Goal: Task Accomplishment & Management: Manage account settings

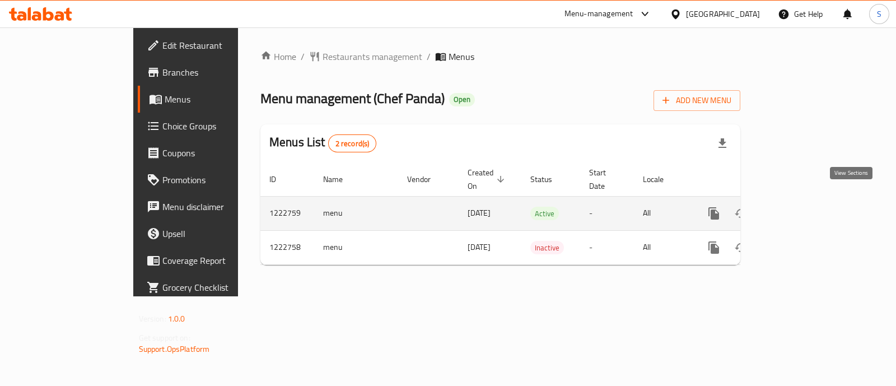
click at [802, 207] on icon "enhanced table" at bounding box center [794, 213] width 13 height 13
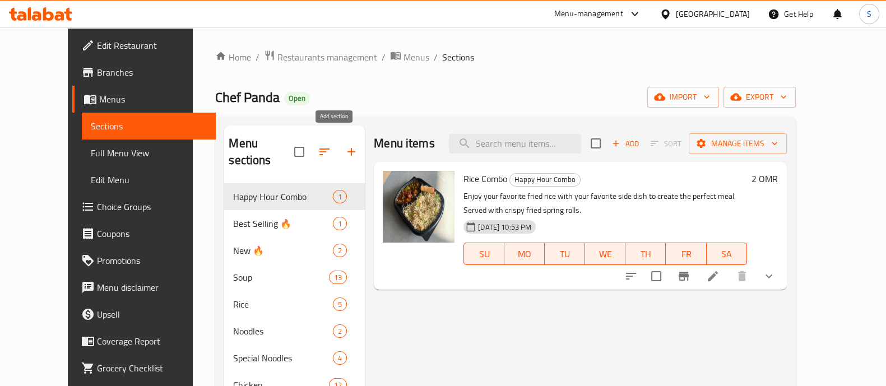
click at [347, 148] on icon "button" at bounding box center [351, 152] width 8 height 8
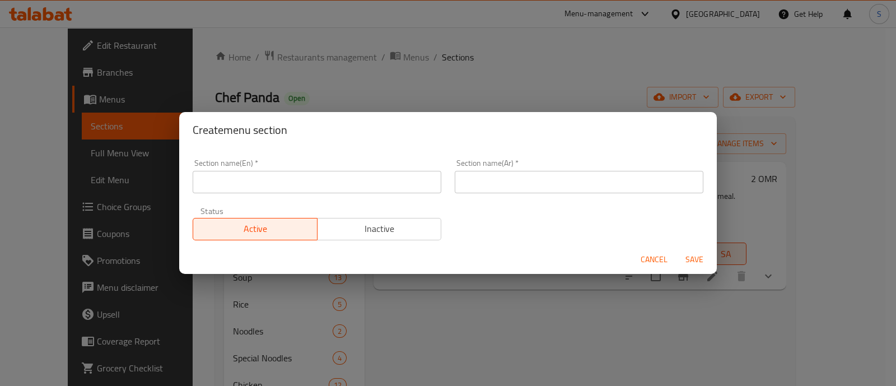
click at [395, 69] on div "Create menu section Section name(En)   * Section name(En) * Section name(Ar)   …" at bounding box center [448, 193] width 896 height 386
click at [648, 257] on span "Cancel" at bounding box center [654, 260] width 27 height 14
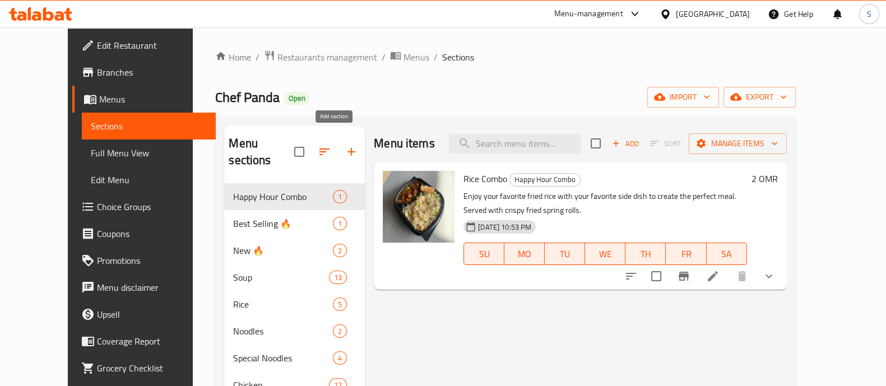
click at [345, 145] on icon "button" at bounding box center [351, 151] width 13 height 13
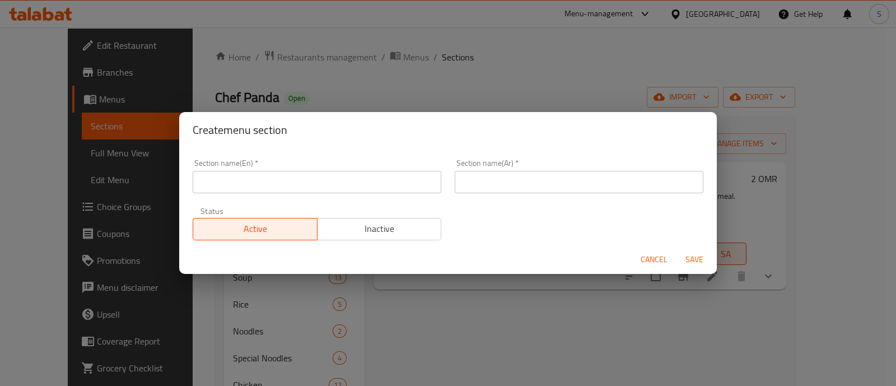
click at [295, 184] on input "text" at bounding box center [317, 182] width 249 height 22
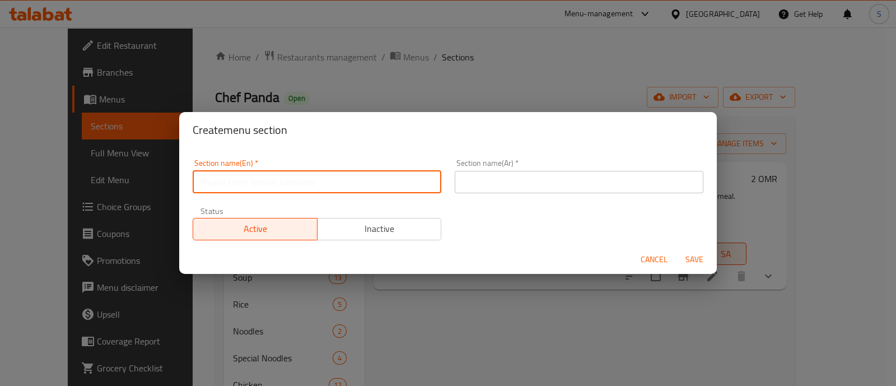
paste input "M41"
type input "M41"
click at [480, 180] on input "text" at bounding box center [579, 182] width 249 height 22
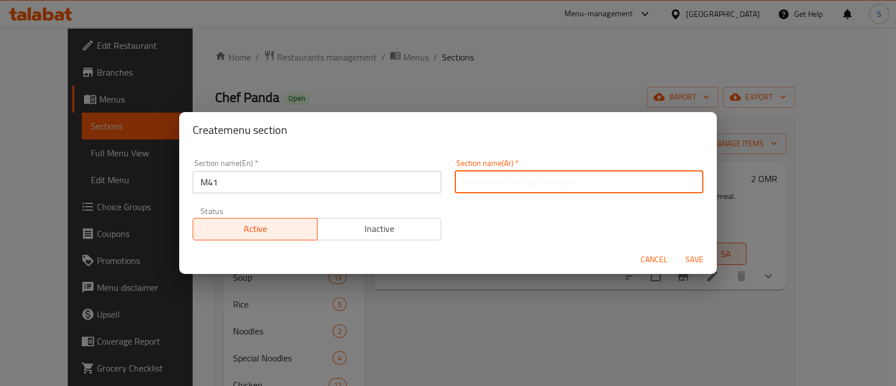
paste input "M41"
click at [464, 182] on input "M41" at bounding box center [579, 182] width 249 height 22
type input "41"
click at [351, 226] on span "Inactive" at bounding box center [379, 229] width 115 height 16
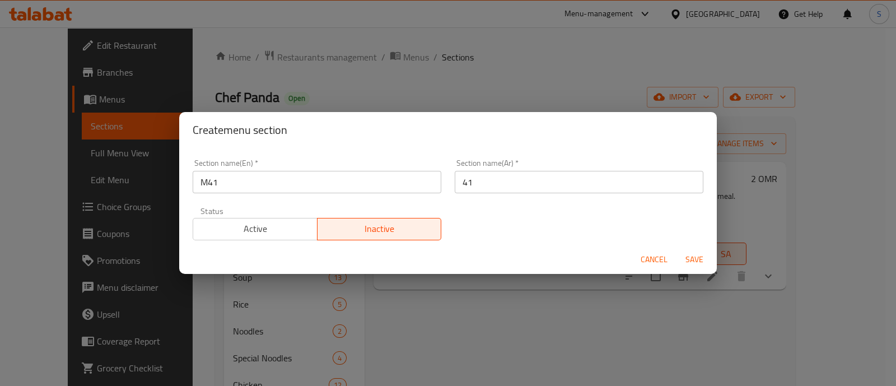
click at [701, 255] on span "Save" at bounding box center [694, 260] width 27 height 14
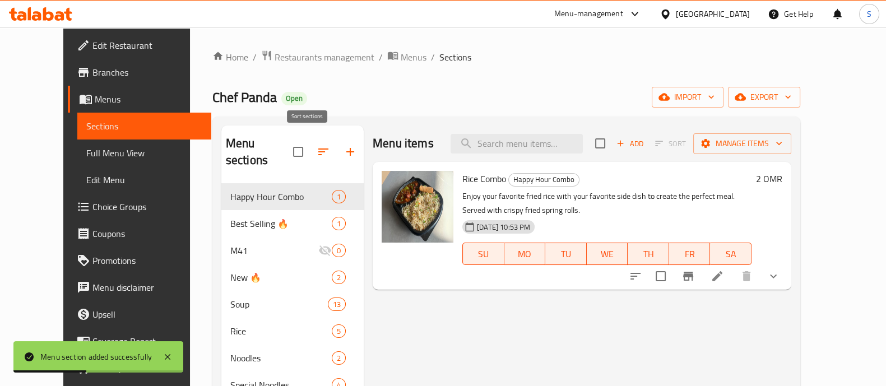
click at [311, 138] on button "button" at bounding box center [323, 151] width 27 height 27
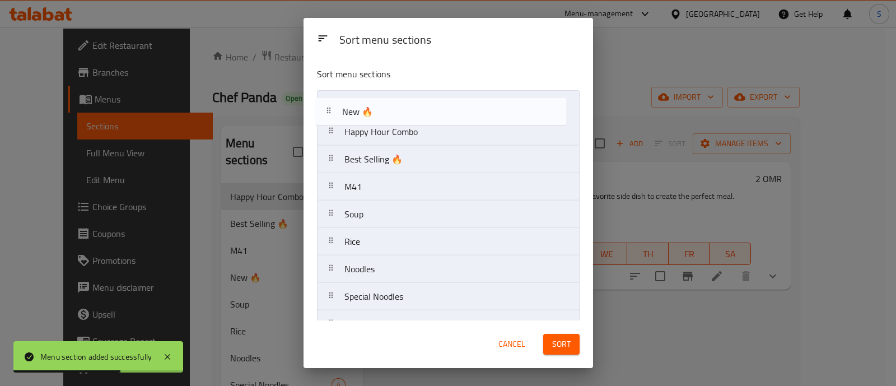
drag, startPoint x: 404, startPoint y: 172, endPoint x: 404, endPoint y: 94, distance: 77.9
click at [404, 94] on nav "Happy Hour Combo Best Selling 🔥 M41 New 🔥 Soup Rice Noodles Special Noodles Chi…" at bounding box center [448, 379] width 263 height 578
drag, startPoint x: 384, startPoint y: 187, endPoint x: 409, endPoint y: 108, distance: 82.9
click at [409, 108] on nav "New 🔥 Happy Hour Combo Best Selling 🔥 M41 Soup Rice Noodles Special Noodles Chi…" at bounding box center [448, 379] width 263 height 578
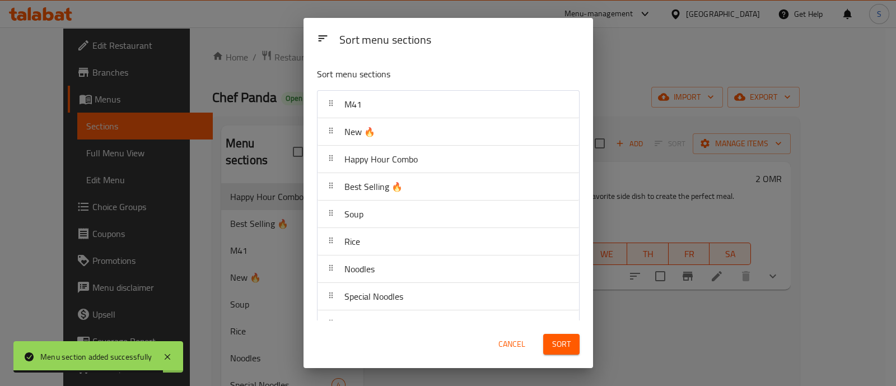
click at [565, 351] on span "Sort" at bounding box center [561, 344] width 18 height 14
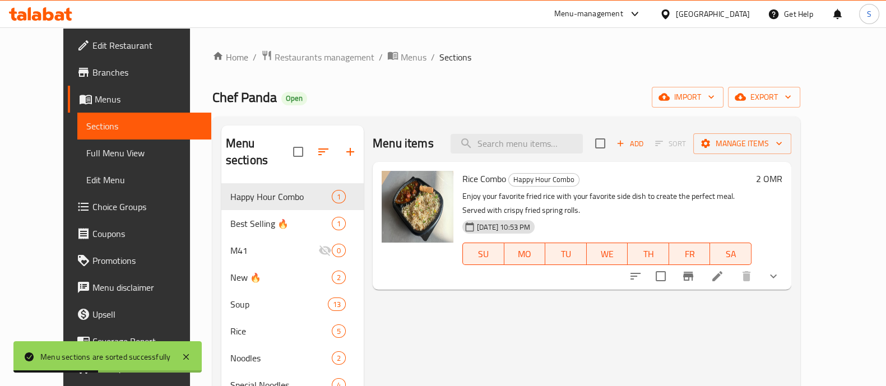
click at [513, 148] on input "search" at bounding box center [516, 144] width 132 height 20
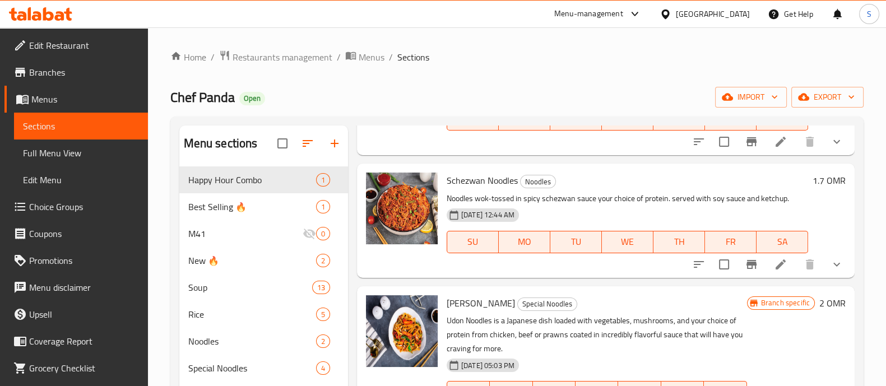
scroll to position [350, 0]
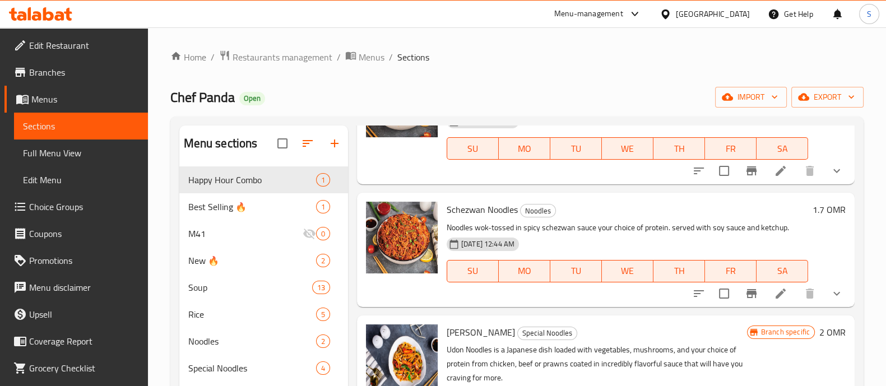
type input "noodl"
click at [504, 231] on p "Noodles wok-tossed in spicy schezwan sauce your choice of protein. served with …" at bounding box center [627, 228] width 361 height 14
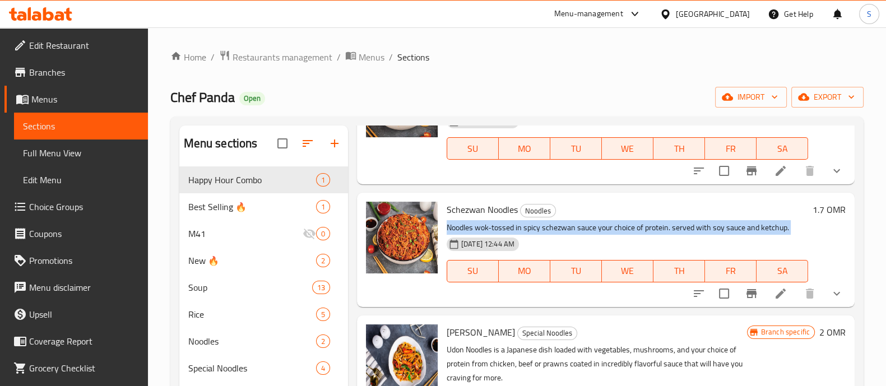
click at [504, 231] on p "Noodles wok-tossed in spicy schezwan sauce your choice of protein. served with …" at bounding box center [627, 228] width 361 height 14
copy div "Noodles wok-tossed in spicy schezwan sauce your choice of protein. served with …"
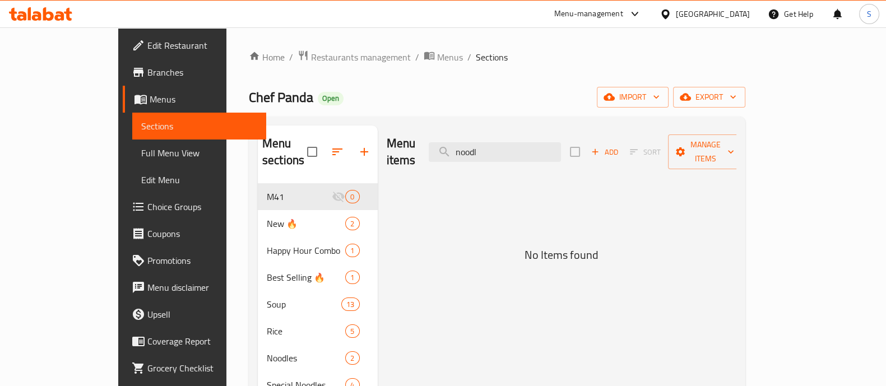
scroll to position [0, 0]
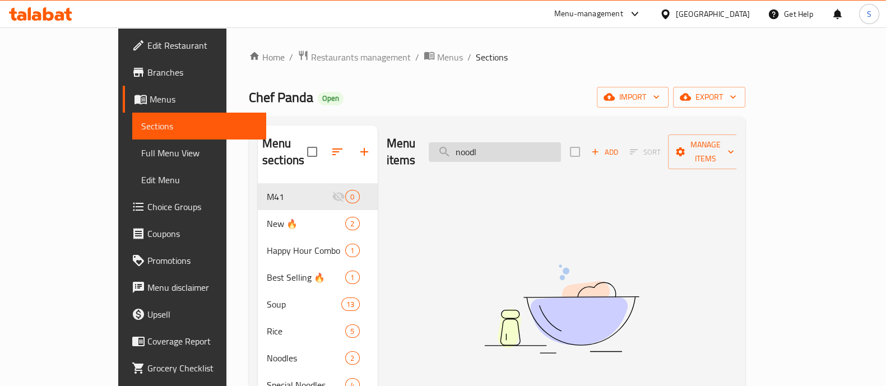
click at [553, 142] on input "noodl" at bounding box center [495, 152] width 132 height 20
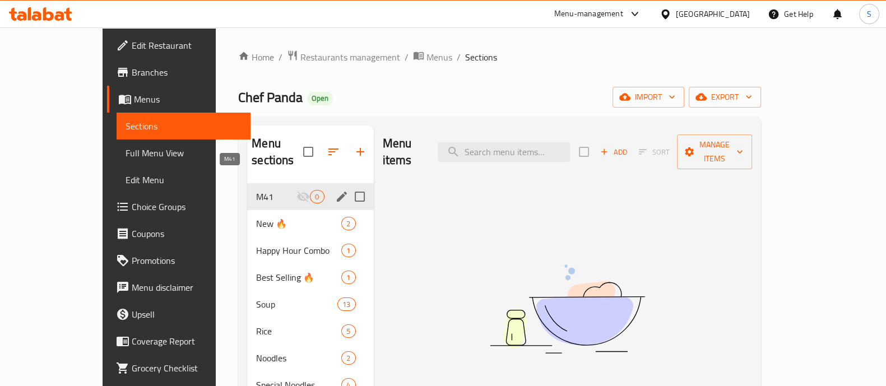
click at [256, 190] on span "M41" at bounding box center [276, 196] width 40 height 13
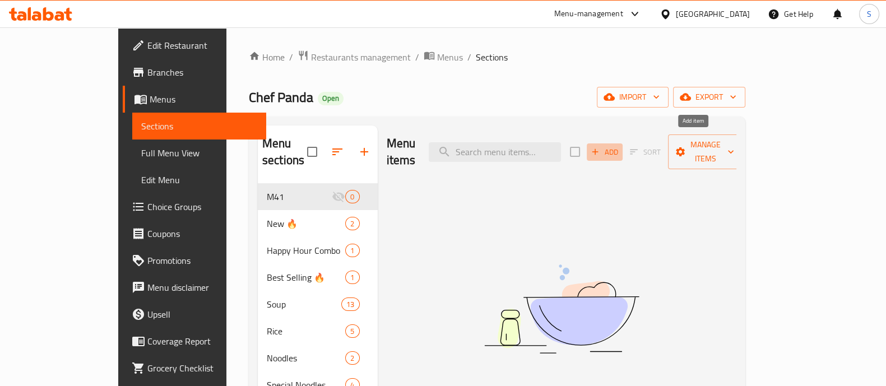
click at [620, 146] on span "Add" at bounding box center [604, 152] width 30 height 13
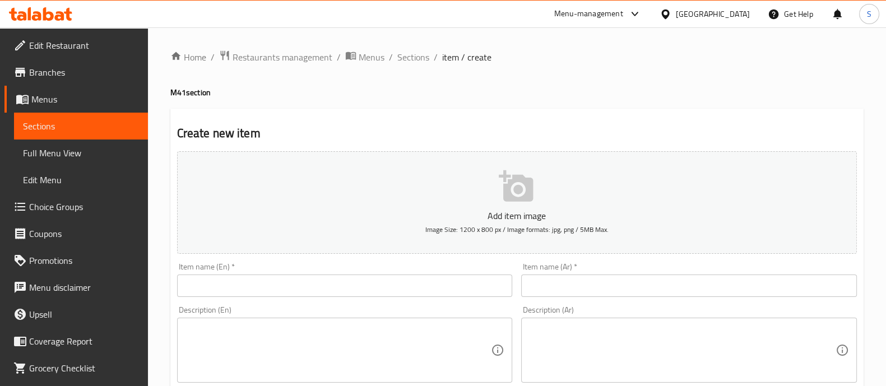
click at [274, 347] on textarea at bounding box center [338, 350] width 306 height 53
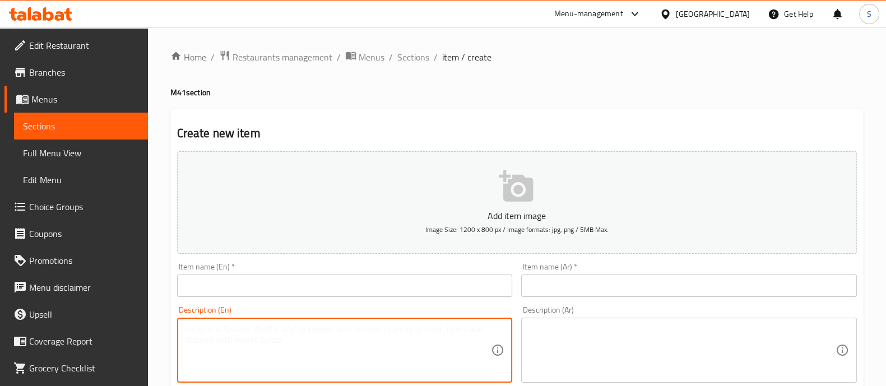
paste textarea "Chicken Noodles wok-tossed in spicy schezwan sauce. served with soy sauce, fren…"
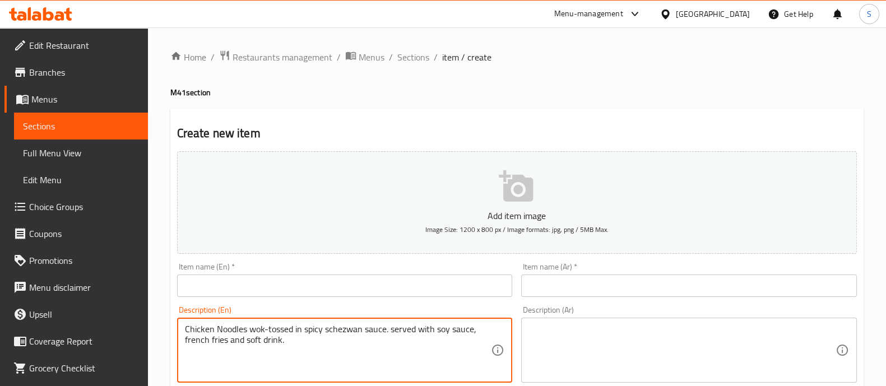
drag, startPoint x: 247, startPoint y: 332, endPoint x: 170, endPoint y: 329, distance: 76.8
type textarea "Chicken Noodles wok-tossed in spicy schezwan sauce. served with soy sauce, fren…"
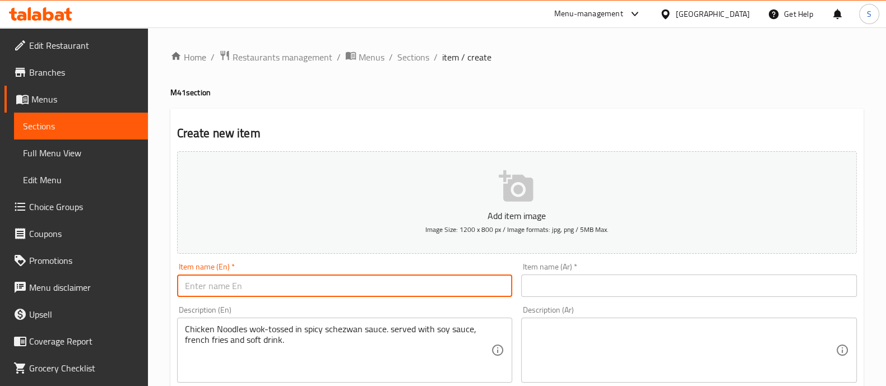
click at [227, 282] on input "text" at bounding box center [345, 286] width 336 height 22
paste input "Chicken Noodles"
type input "Chicken Noodles Combo"
click at [585, 337] on textarea at bounding box center [682, 350] width 306 height 53
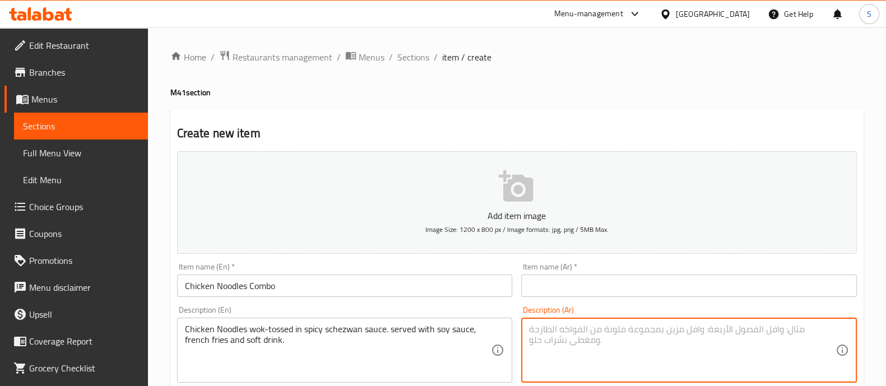
paste textarea "نودلز الدجاج المطبوخة في صلصة سيشوان الحارة. تقدم مع صلصة الصويا والبطاطس المقل…"
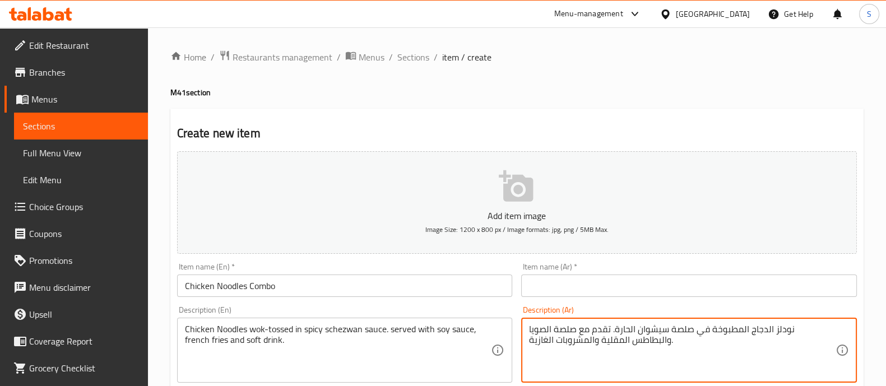
type textarea "نودلز الدجاج المطبوخة في صلصة سيشوان الحارة. تقدم مع صلصة الصويا والبطاطس المقل…"
click at [301, 277] on input "Chicken Noodles Combo" at bounding box center [345, 286] width 336 height 22
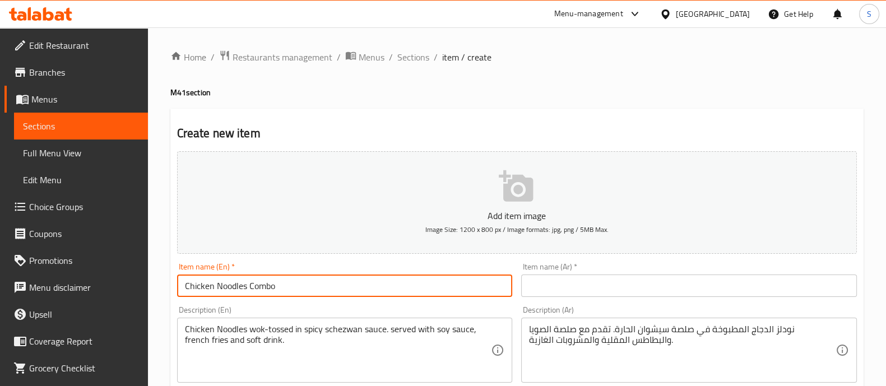
click at [301, 277] on input "Chicken Noodles Combo" at bounding box center [345, 286] width 336 height 22
click at [594, 286] on input "text" at bounding box center [689, 286] width 336 height 22
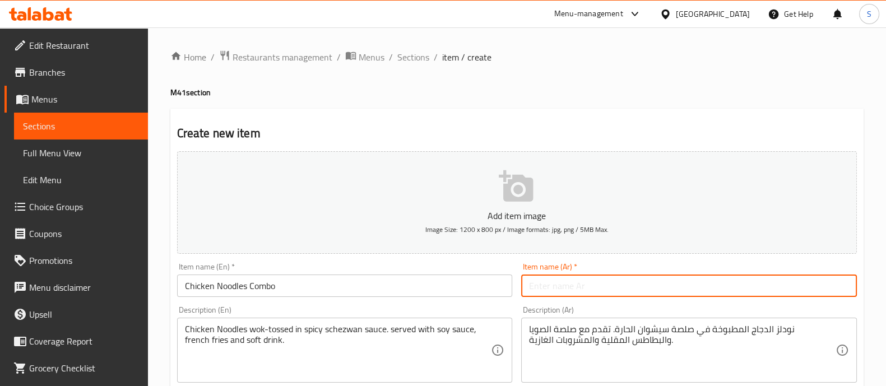
paste input "وجبة نودلز الدجاج"
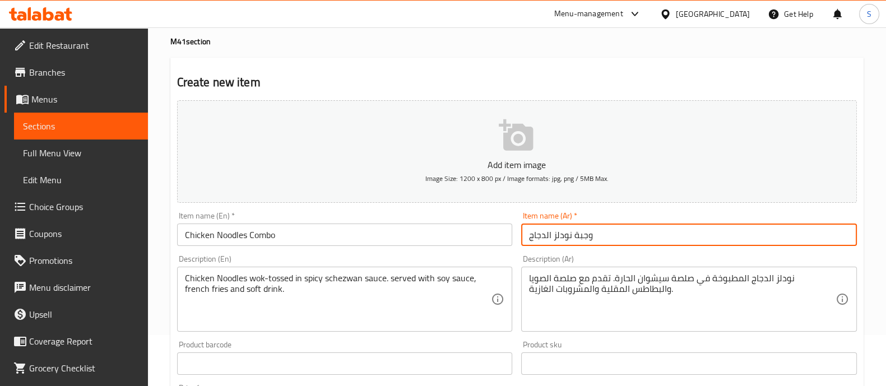
scroll to position [69, 0]
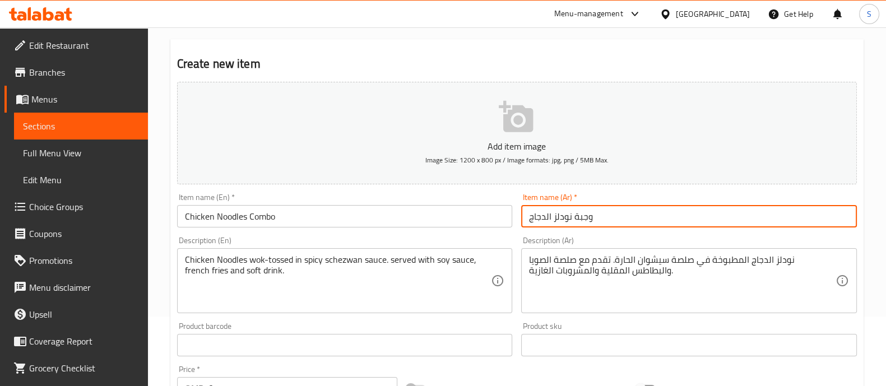
type input "وجبة نودلز الدجاج"
click at [523, 119] on icon "button" at bounding box center [517, 117] width 36 height 36
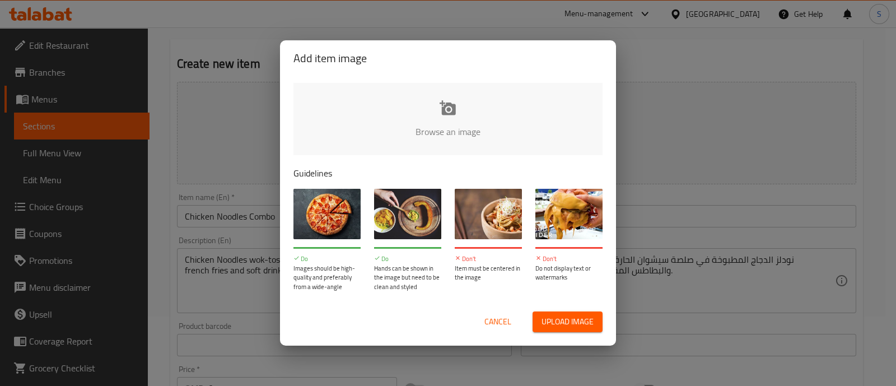
click at [447, 119] on input "file" at bounding box center [827, 135] width 1067 height 105
click at [439, 135] on input "file" at bounding box center [827, 135] width 1067 height 105
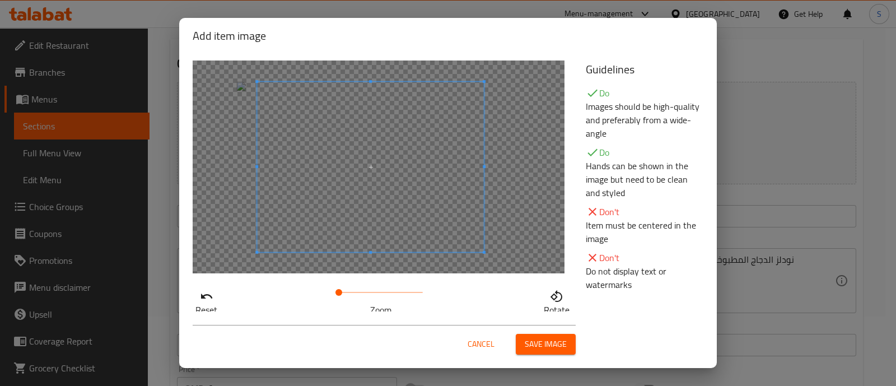
click at [371, 207] on span at bounding box center [370, 167] width 227 height 170
click at [529, 340] on span "Save image" at bounding box center [546, 344] width 42 height 14
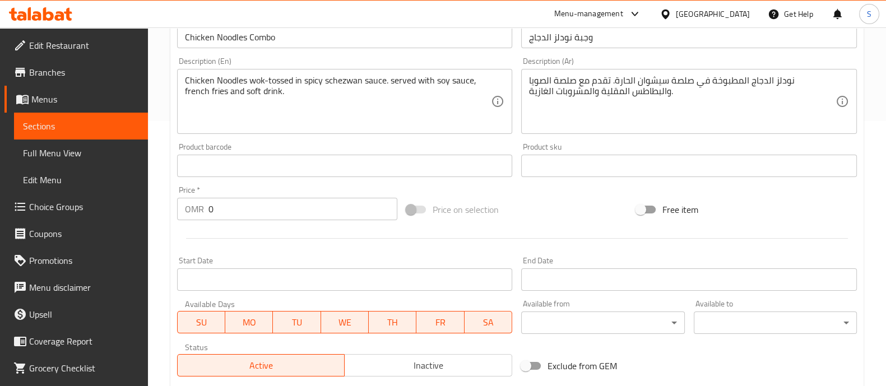
scroll to position [421, 0]
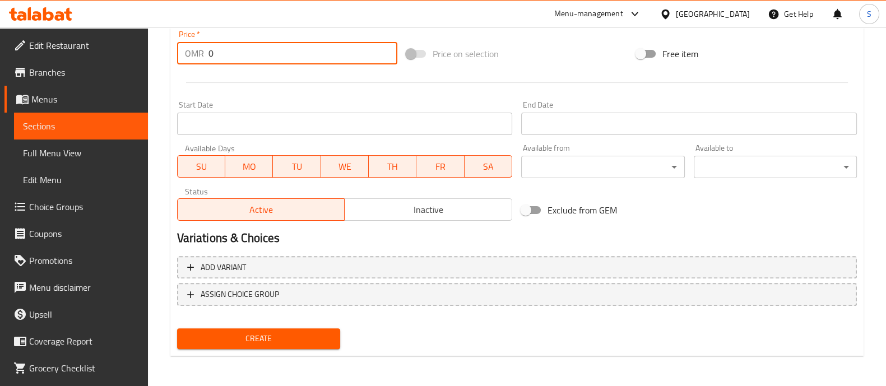
click at [262, 63] on input "0" at bounding box center [302, 53] width 189 height 22
type input "3"
click at [283, 342] on span "Create" at bounding box center [258, 339] width 145 height 14
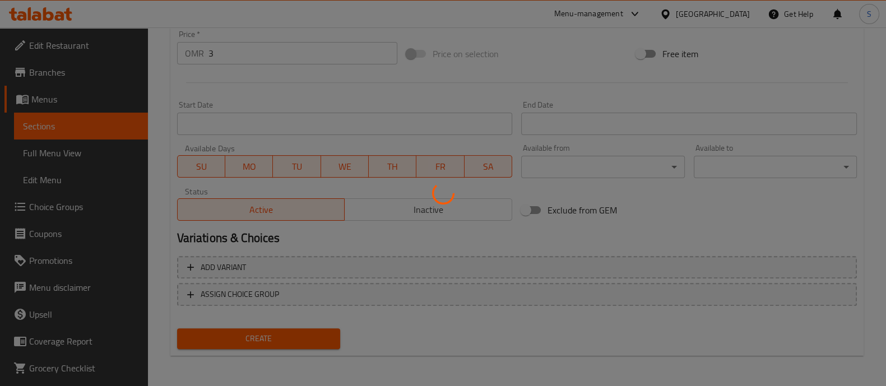
type input "0"
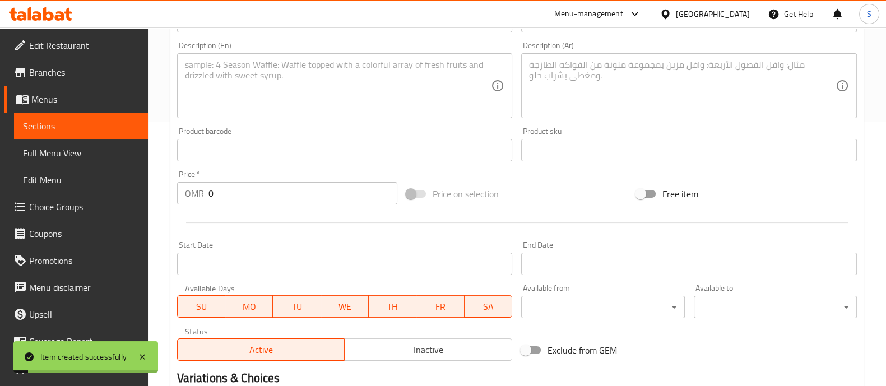
scroll to position [0, 0]
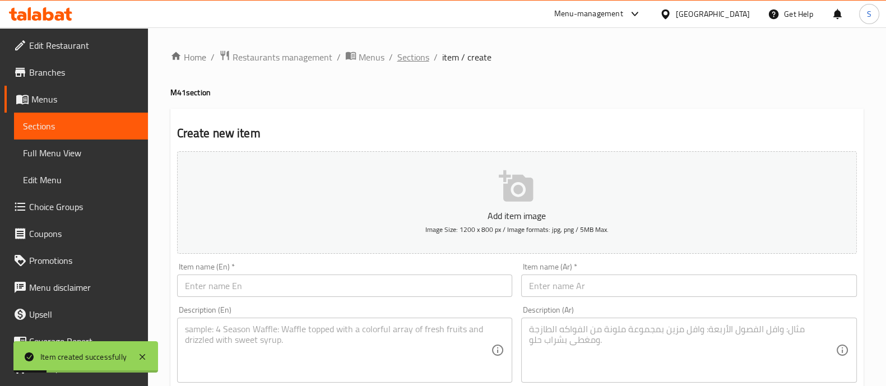
click at [420, 59] on span "Sections" at bounding box center [413, 56] width 32 height 13
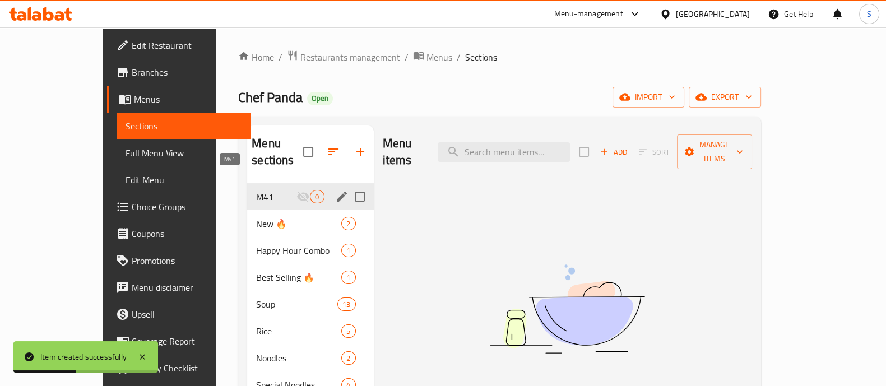
click at [256, 190] on span "M41" at bounding box center [276, 196] width 40 height 13
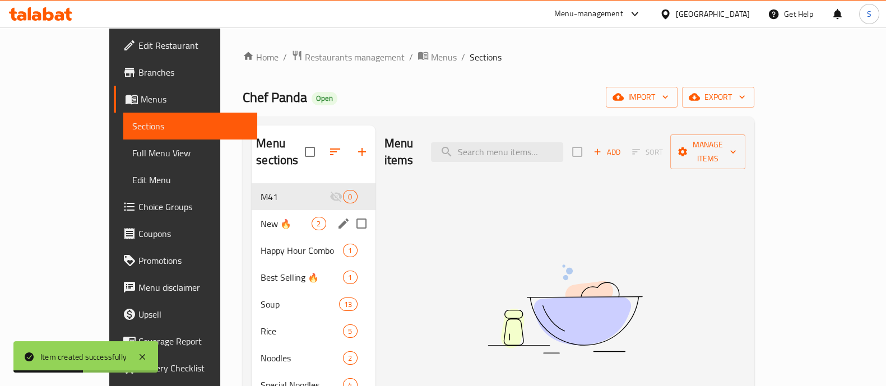
click at [252, 216] on div "New 🔥 2" at bounding box center [313, 223] width 123 height 27
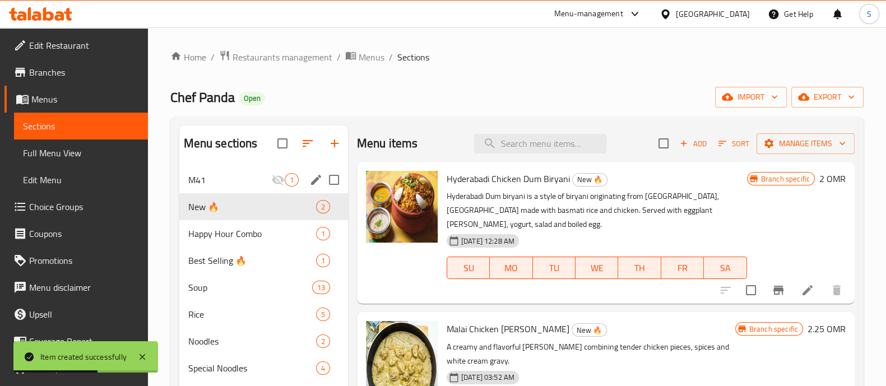
click at [238, 189] on div "M41 1" at bounding box center [263, 179] width 169 height 27
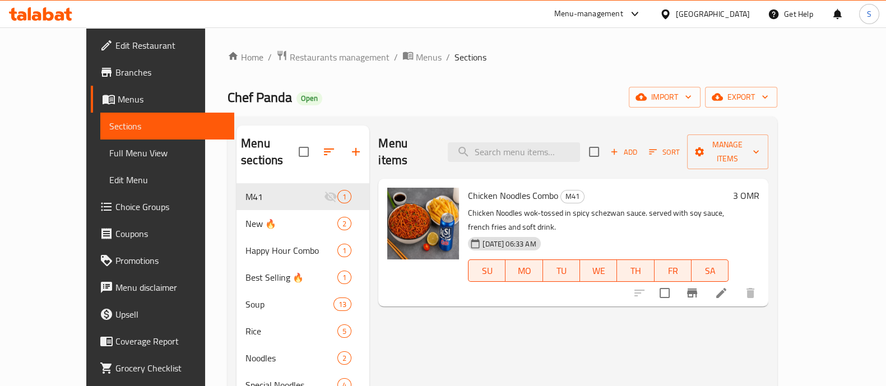
click at [115, 78] on span "Branches" at bounding box center [170, 72] width 110 height 13
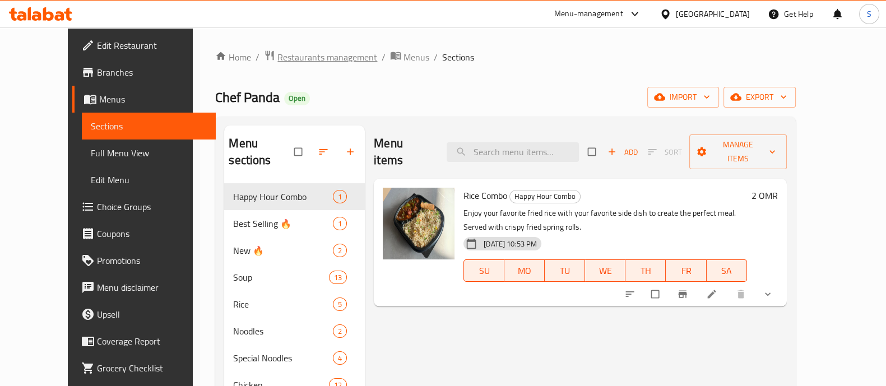
click at [280, 57] on span "Restaurants management" at bounding box center [327, 56] width 100 height 13
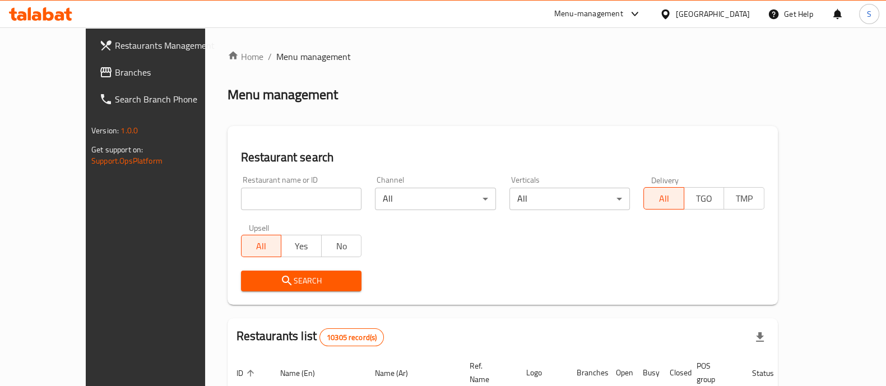
drag, startPoint x: 266, startPoint y: 197, endPoint x: 263, endPoint y: 190, distance: 7.3
click at [266, 196] on input "search" at bounding box center [301, 199] width 121 height 22
type input "take off"
click at [270, 280] on span "Search" at bounding box center [301, 281] width 103 height 14
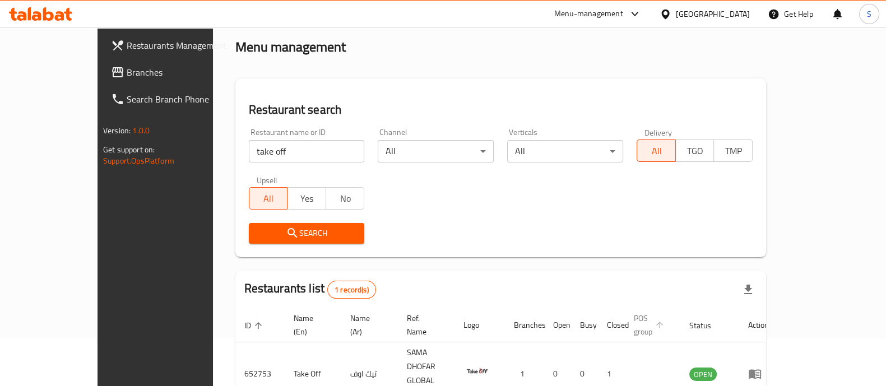
scroll to position [69, 0]
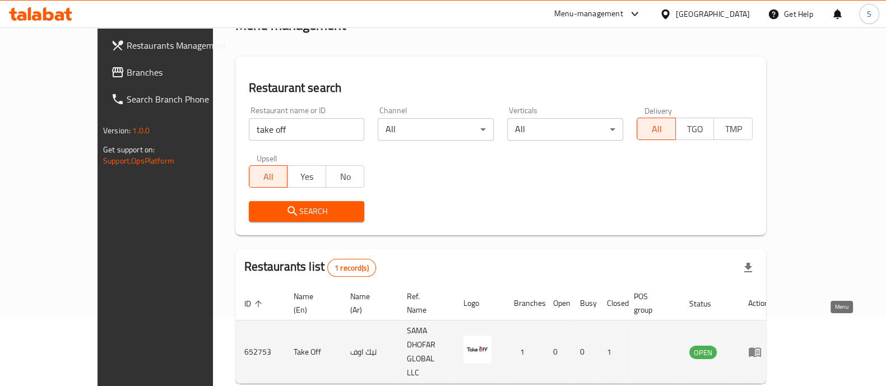
click at [761, 345] on icon "enhanced table" at bounding box center [754, 351] width 13 height 13
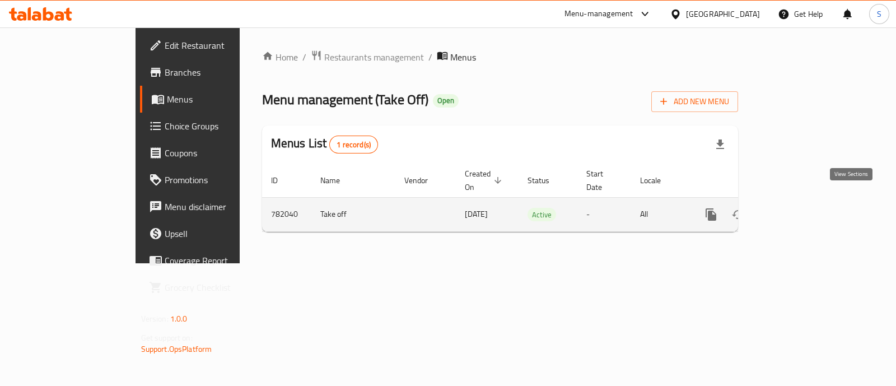
click at [799, 208] on icon "enhanced table" at bounding box center [791, 214] width 13 height 13
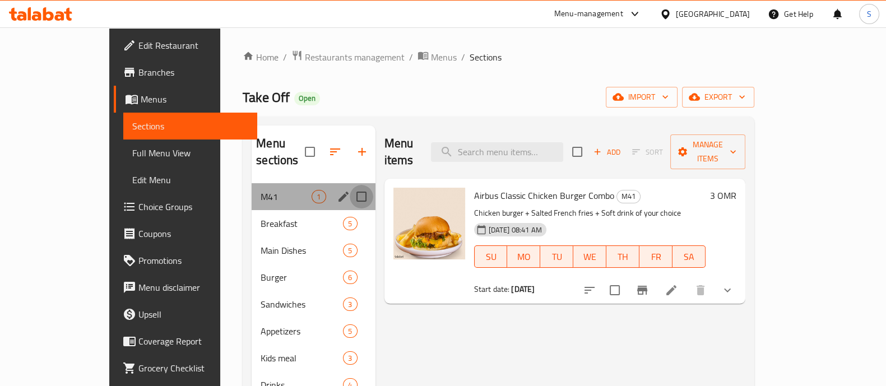
click at [350, 185] on input "Menu sections" at bounding box center [362, 197] width 24 height 24
checkbox input "true"
click at [350, 194] on input "Menu sections" at bounding box center [362, 197] width 24 height 24
click at [335, 188] on button "edit" at bounding box center [343, 196] width 17 height 17
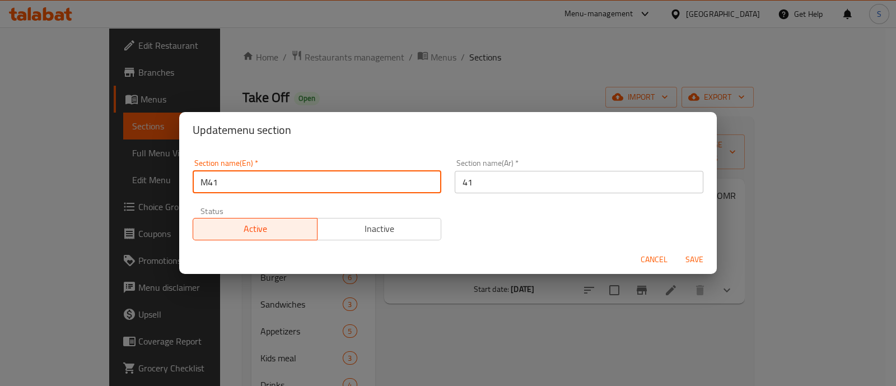
click at [293, 187] on input "M41" at bounding box center [317, 182] width 249 height 22
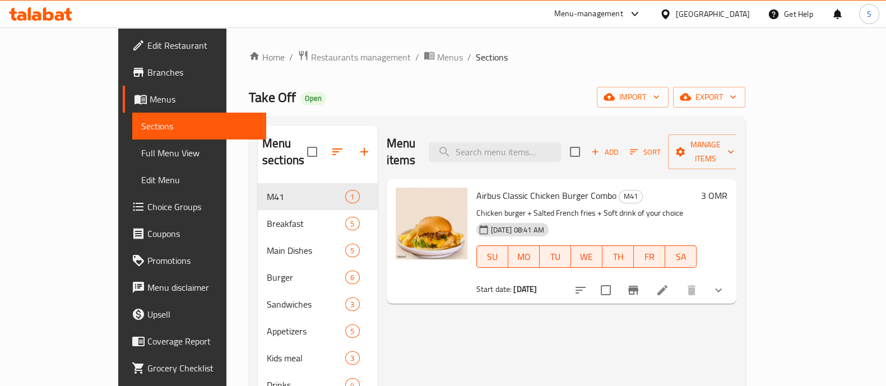
click at [47, 12] on icon at bounding box center [48, 13] width 11 height 13
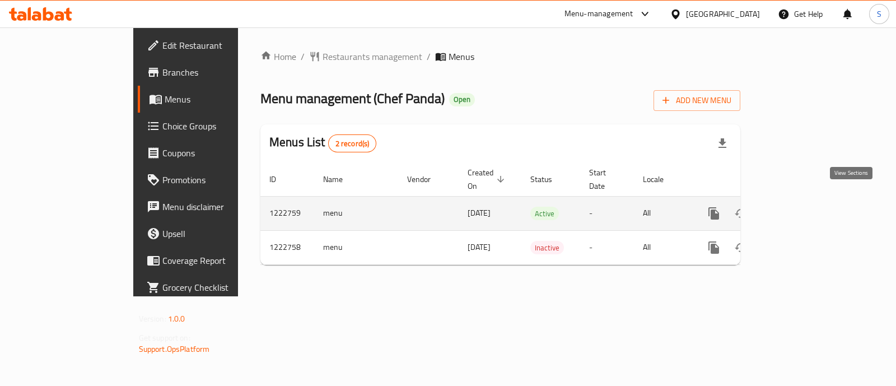
click at [802, 207] on icon "enhanced table" at bounding box center [794, 213] width 13 height 13
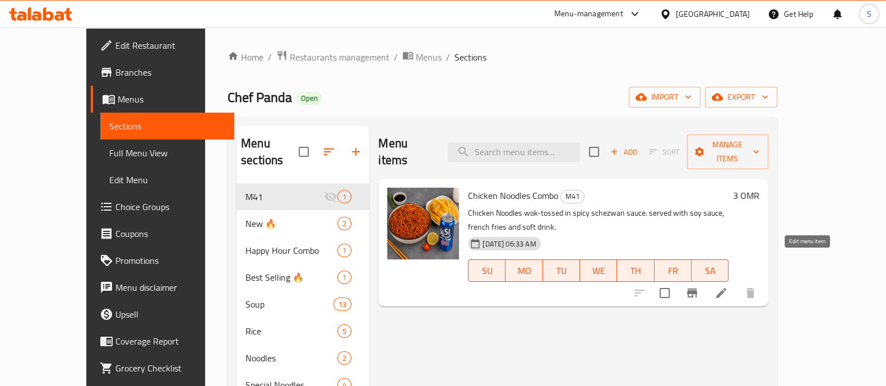
click at [728, 286] on icon at bounding box center [720, 292] width 13 height 13
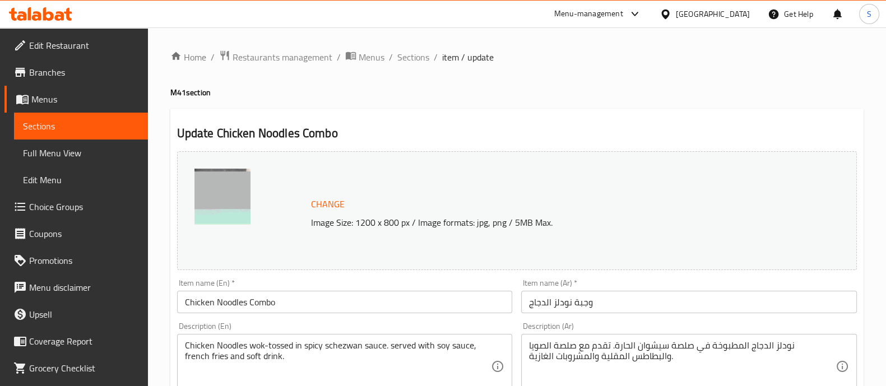
click at [407, 57] on span "Sections" at bounding box center [413, 56] width 32 height 13
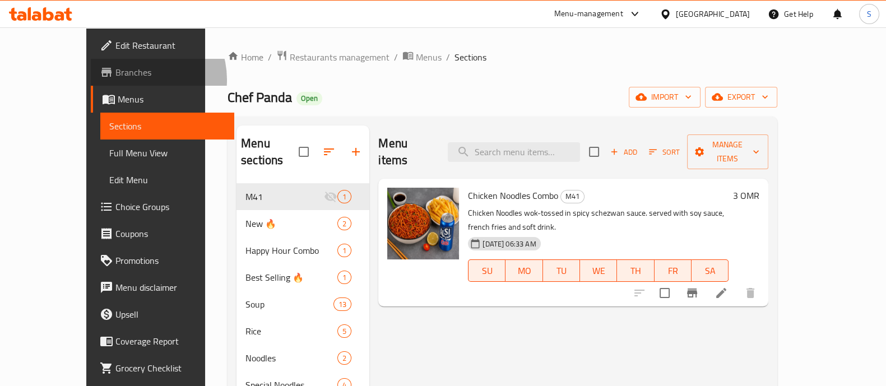
click at [115, 79] on span "Branches" at bounding box center [170, 72] width 110 height 13
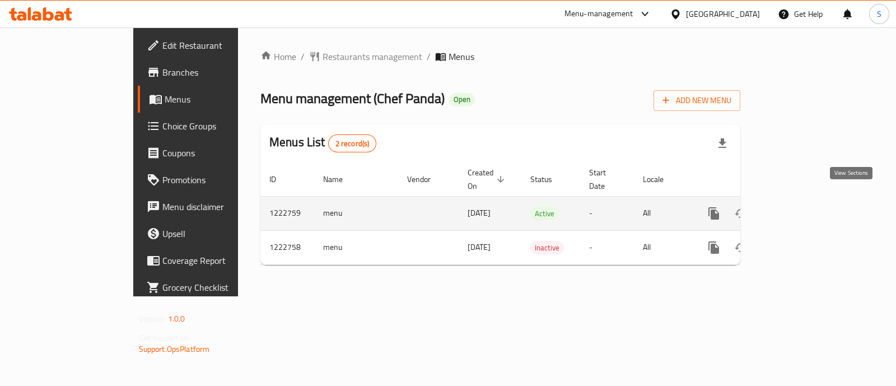
click at [800, 208] on icon "enhanced table" at bounding box center [795, 213] width 10 height 10
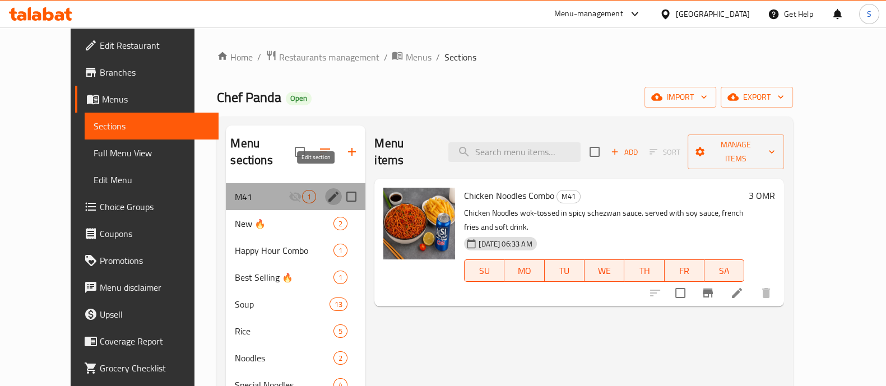
click at [327, 190] on icon "edit" at bounding box center [333, 196] width 13 height 13
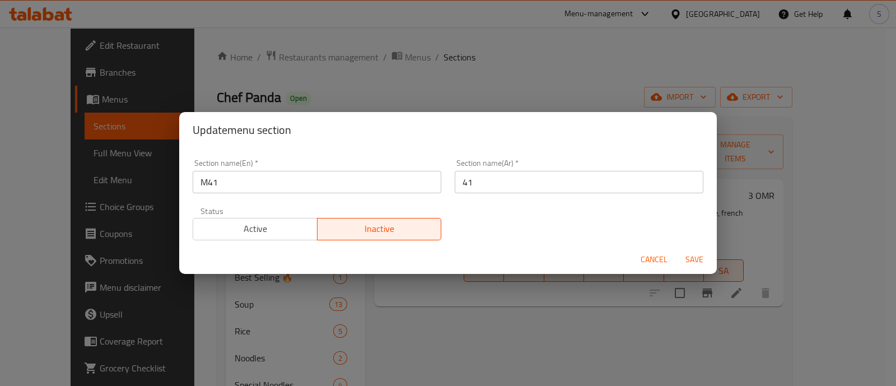
click at [293, 224] on span "Active" at bounding box center [255, 229] width 115 height 16
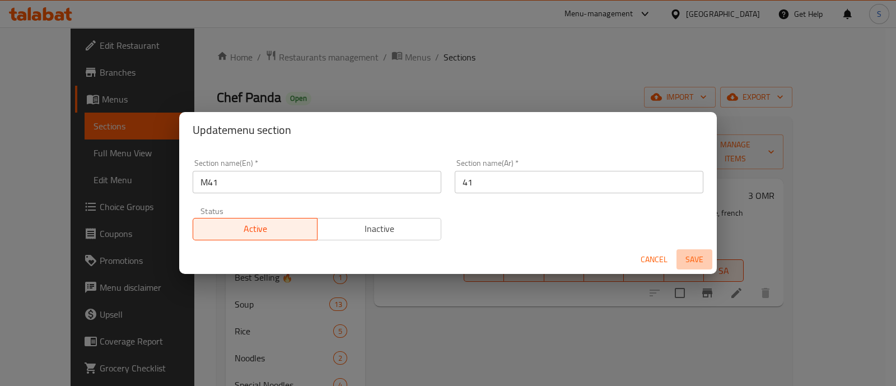
click at [701, 259] on span "Save" at bounding box center [694, 260] width 27 height 14
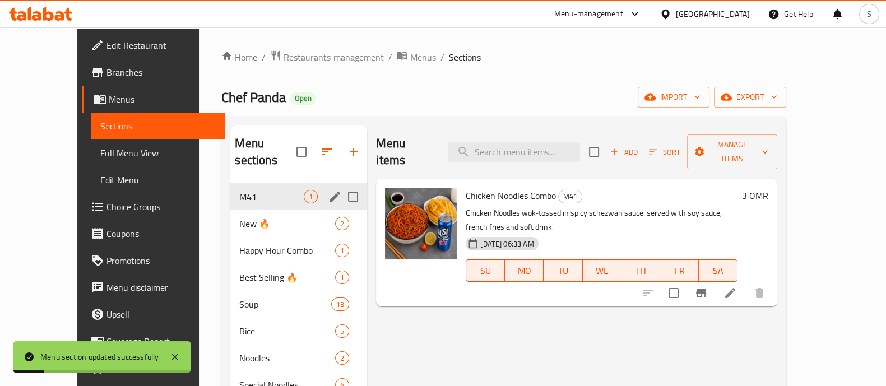
click at [737, 286] on icon at bounding box center [729, 292] width 13 height 13
